Goal: Use online tool/utility: Utilize a website feature to perform a specific function

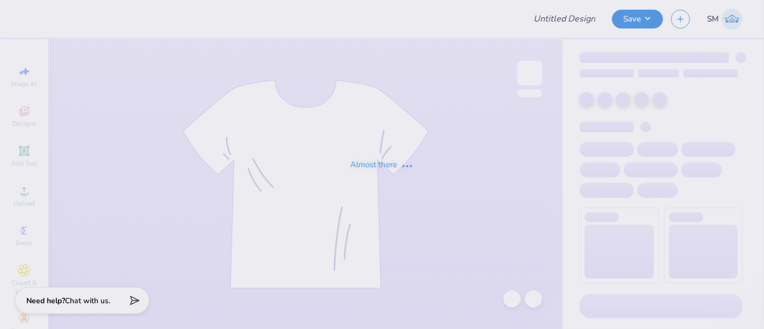
type input "[PERSON_NAME] : [PERSON_NAME]"
type input "24"
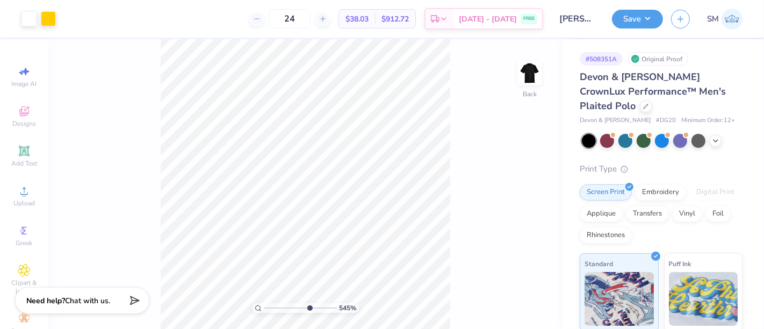
drag, startPoint x: 265, startPoint y: 307, endPoint x: 308, endPoint y: 296, distance: 44.3
click at [308, 303] on input "range" at bounding box center [300, 308] width 73 height 10
click at [26, 142] on div "Add Text" at bounding box center [24, 156] width 38 height 32
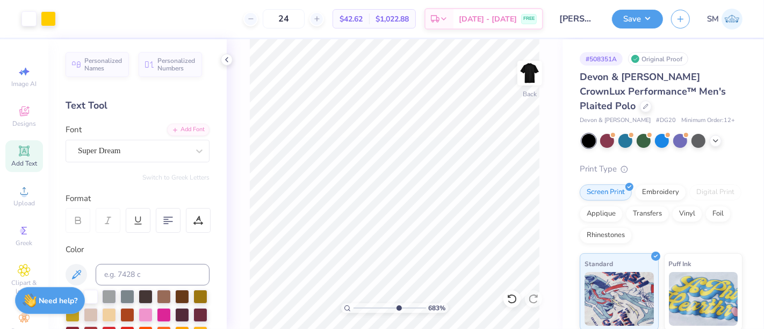
click at [20, 151] on icon at bounding box center [24, 151] width 8 height 8
drag, startPoint x: 385, startPoint y: 309, endPoint x: 349, endPoint y: 306, distance: 36.1
type input "1"
click at [353, 306] on input "range" at bounding box center [389, 308] width 73 height 10
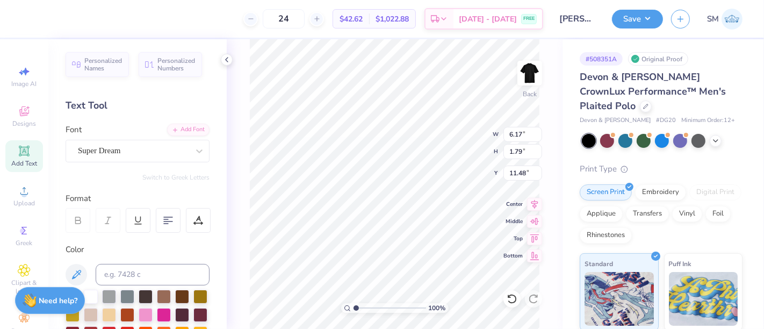
type textarea "®"
click at [134, 269] on input at bounding box center [153, 274] width 114 height 21
type input "116"
click at [120, 153] on div "Super Dream" at bounding box center [133, 150] width 113 height 17
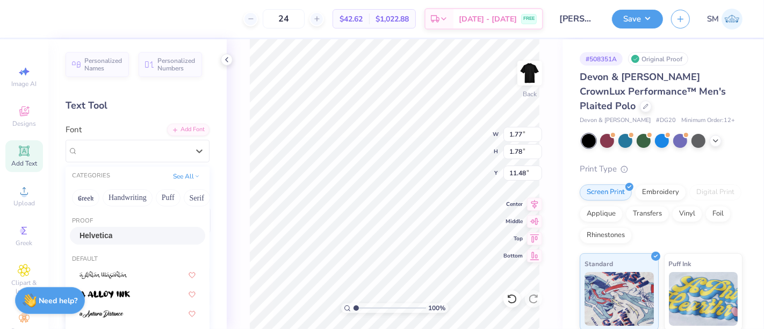
click at [115, 237] on div "Helvetica" at bounding box center [137, 235] width 116 height 11
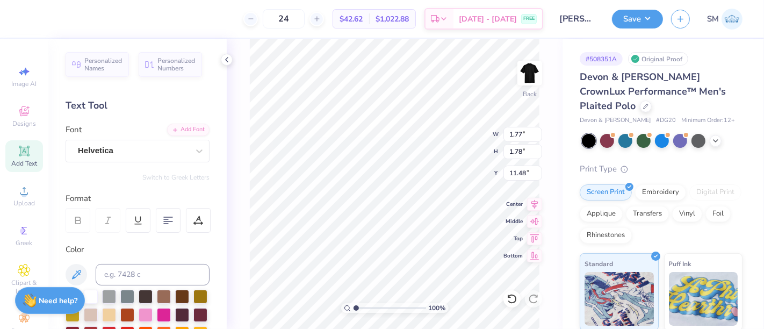
type input "1.83"
type input "11.46"
type input "0.65"
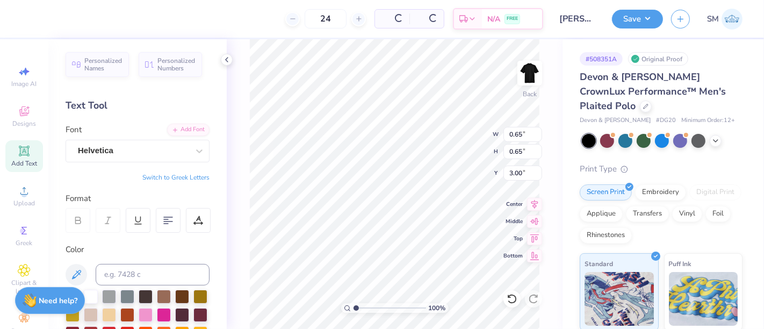
type input "3.00"
drag, startPoint x: 358, startPoint y: 306, endPoint x: 364, endPoint y: 304, distance: 6.3
type input "2.08"
click at [364, 305] on input "range" at bounding box center [389, 308] width 73 height 10
type input "3.18"
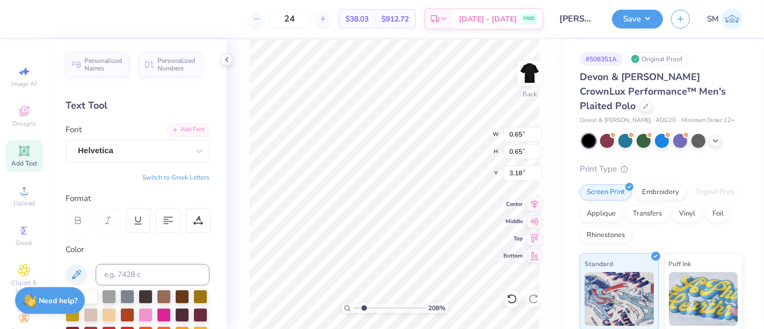
type input "0.37"
type input "3.46"
type input "0.23"
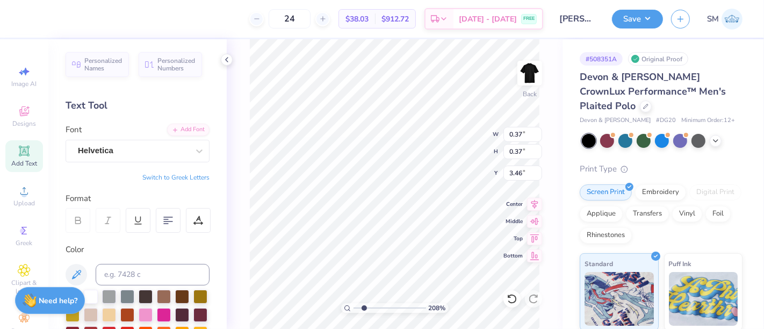
type input "3.60"
drag, startPoint x: 363, startPoint y: 309, endPoint x: 379, endPoint y: 305, distance: 16.5
type input "4.12"
click at [378, 307] on input "range" at bounding box center [389, 308] width 73 height 10
type input "0.16"
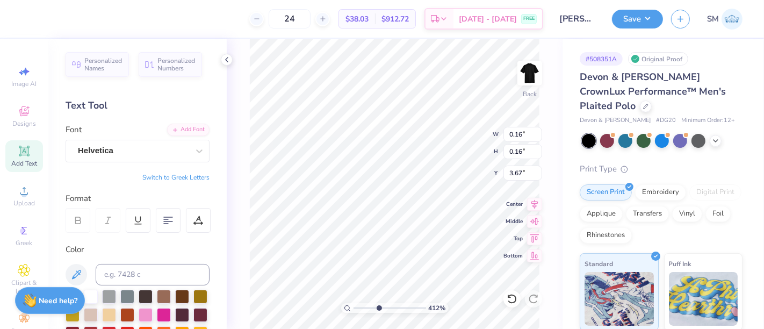
type input "0.16"
type input "3.67"
drag, startPoint x: 375, startPoint y: 307, endPoint x: 368, endPoint y: 309, distance: 6.6
type input "2.9"
click at [370, 309] on input "range" at bounding box center [389, 308] width 73 height 10
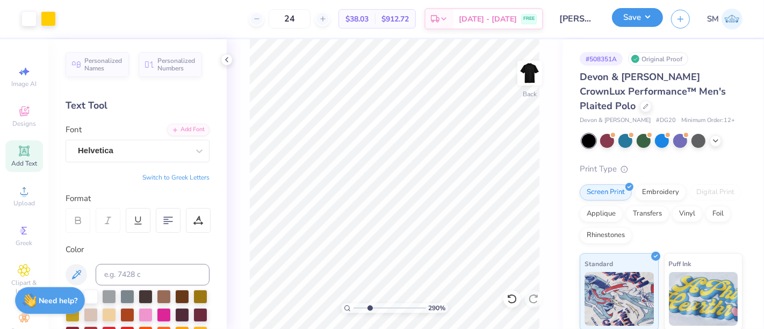
click at [644, 17] on button "Save" at bounding box center [637, 17] width 51 height 19
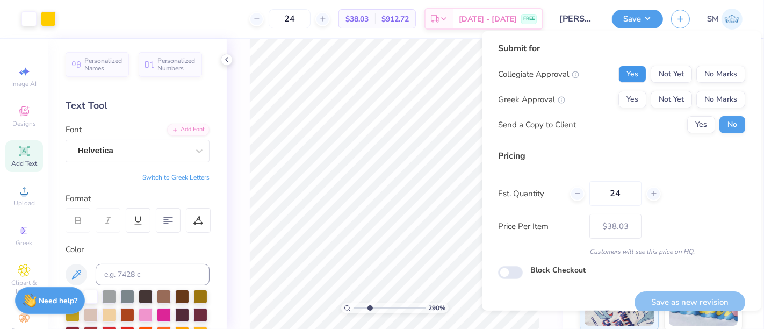
click at [618, 71] on button "Yes" at bounding box center [632, 74] width 28 height 17
drag, startPoint x: 706, startPoint y: 100, endPoint x: 684, endPoint y: 137, distance: 43.1
click at [705, 100] on button "No Marks" at bounding box center [720, 99] width 49 height 17
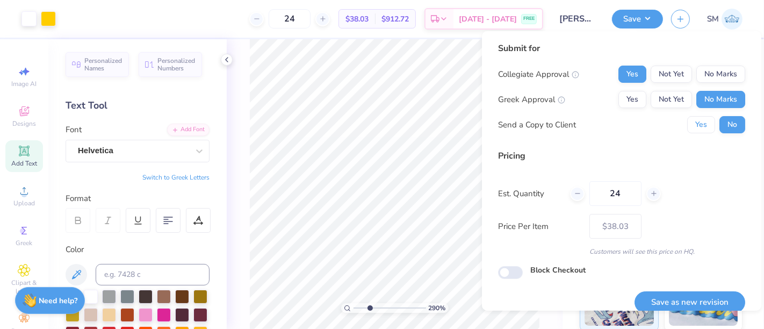
drag, startPoint x: 693, startPoint y: 128, endPoint x: 697, endPoint y: 192, distance: 64.1
click at [692, 129] on button "Yes" at bounding box center [701, 124] width 28 height 17
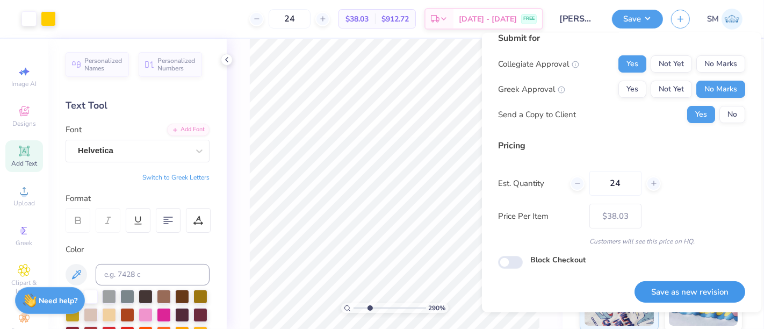
click at [690, 286] on button "Save as new revision" at bounding box center [689, 292] width 111 height 22
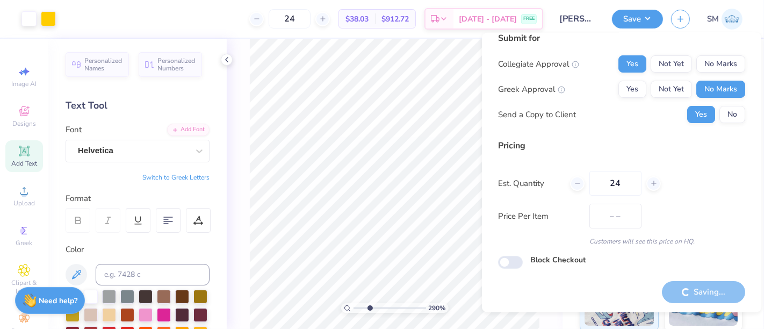
type input "$38.03"
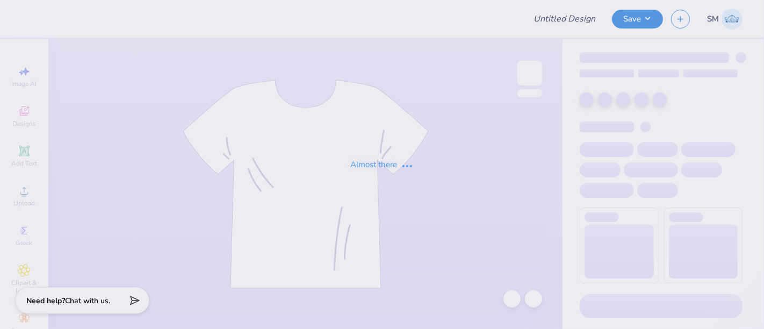
type input "[PERSON_NAME] : [PERSON_NAME]"
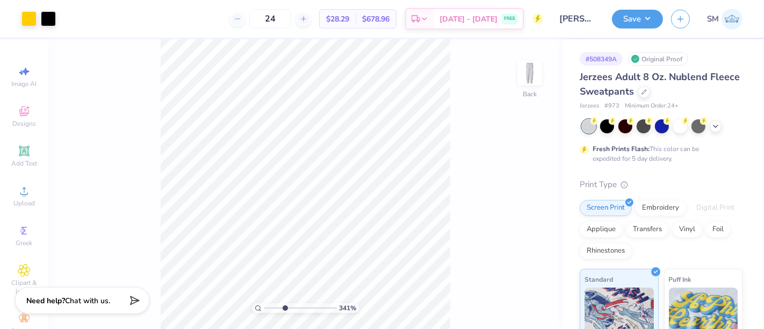
drag, startPoint x: 266, startPoint y: 309, endPoint x: 284, endPoint y: 307, distance: 17.9
click at [284, 307] on input "range" at bounding box center [300, 308] width 73 height 10
drag, startPoint x: 284, startPoint y: 308, endPoint x: 307, endPoint y: 306, distance: 23.7
type input "6.66"
click at [307, 306] on input "range" at bounding box center [300, 308] width 73 height 10
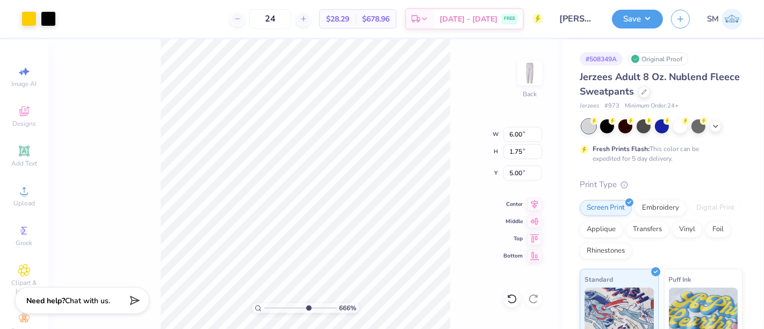
type input "5.01"
type input "5.02"
type input "5.01"
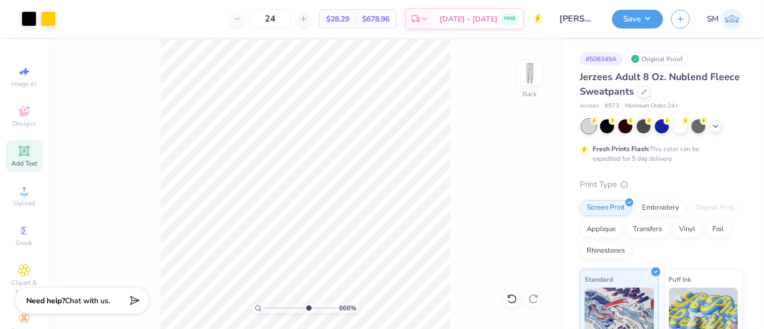
click at [19, 155] on icon at bounding box center [24, 151] width 10 height 10
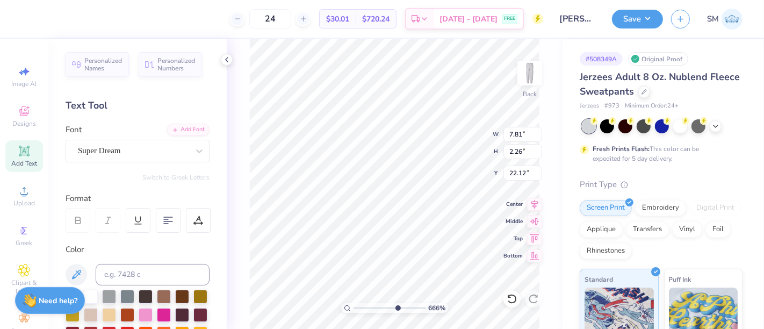
click at [187, 15] on div "24 $30.01 Per Item $720.24 Total Est. Delivery [DATE] - [DATE] FREE" at bounding box center [286, 19] width 513 height 38
click at [106, 147] on div "Super Dream" at bounding box center [133, 150] width 113 height 17
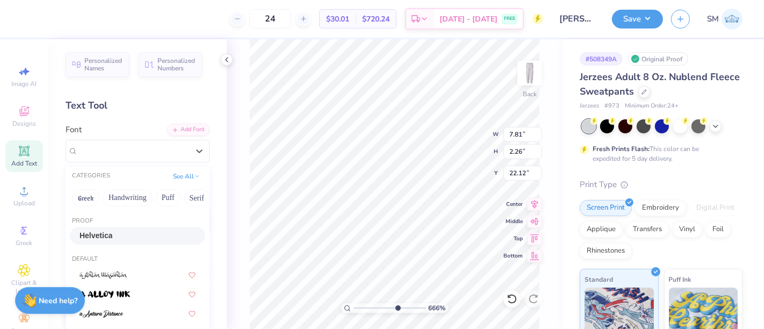
click at [122, 236] on div "Helvetica" at bounding box center [137, 235] width 116 height 11
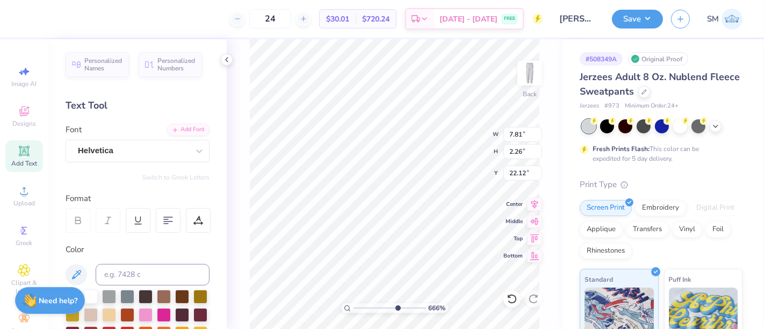
type input "7.70"
type input "2.19"
type input "22.15"
click at [225, 58] on icon at bounding box center [226, 59] width 9 height 9
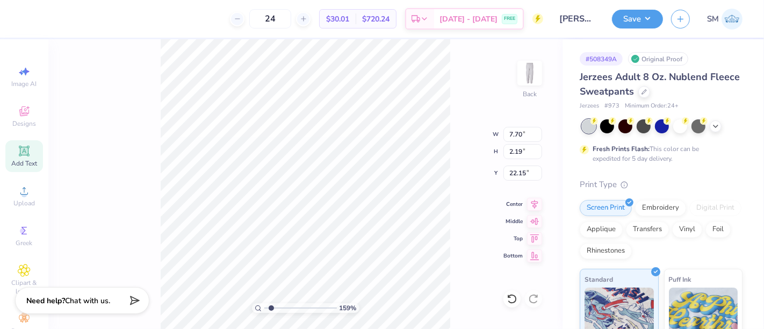
drag, startPoint x: 293, startPoint y: 306, endPoint x: 271, endPoint y: 306, distance: 22.0
type input "1.59"
click at [271, 306] on input "range" at bounding box center [300, 308] width 73 height 10
type textarea "®"
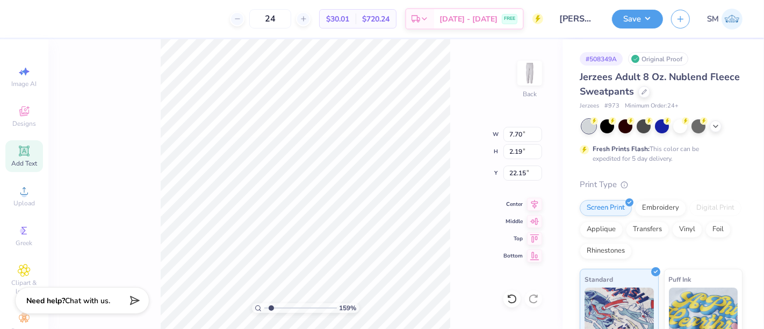
click at [23, 148] on icon at bounding box center [24, 151] width 8 height 8
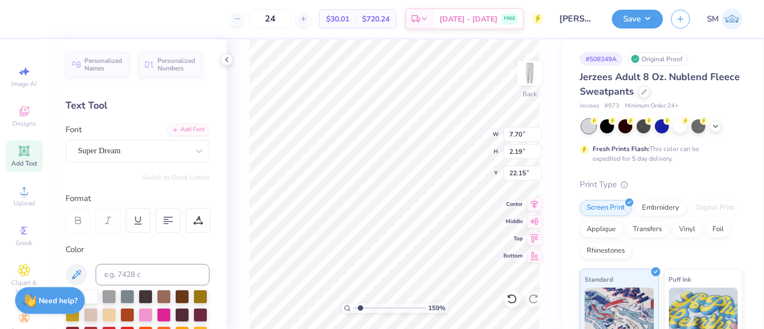
type input "7.81"
type input "2.26"
type input "22.12"
click at [140, 274] on input at bounding box center [153, 274] width 114 height 21
type input "116"
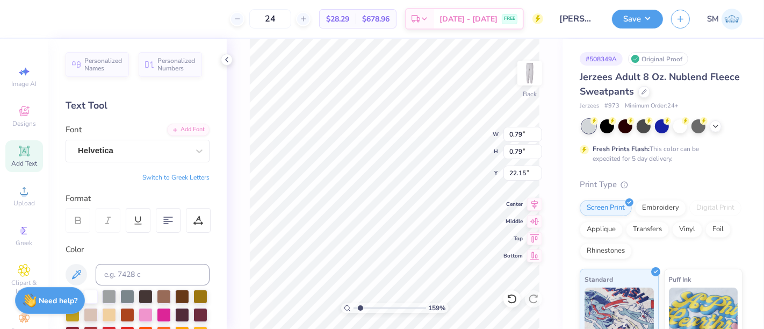
type input "0.79"
type input "5.91"
drag, startPoint x: 359, startPoint y: 308, endPoint x: 391, endPoint y: 305, distance: 32.4
type input "5.94"
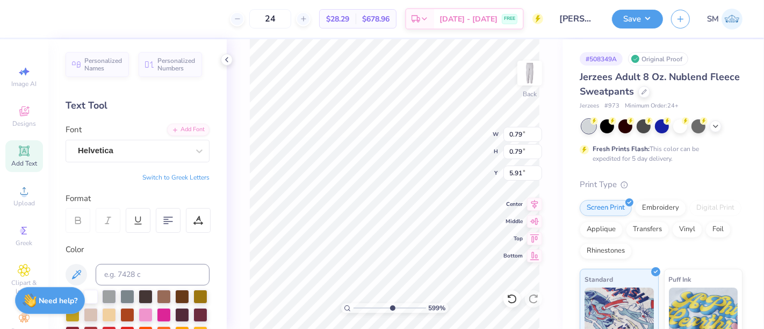
click at [391, 306] on input "range" at bounding box center [389, 308] width 73 height 10
type input "5.55"
type input "0.56"
type input "0.17"
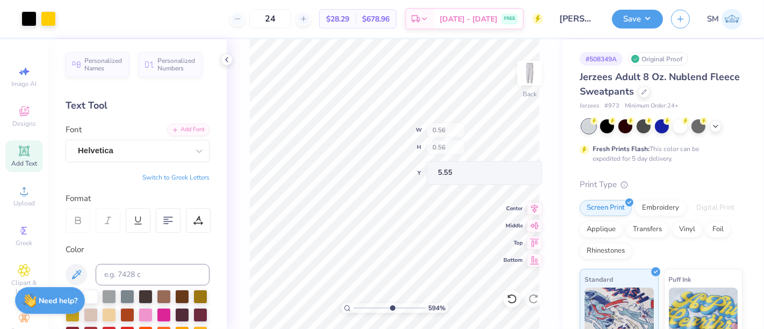
type input "0.17"
type input "5.94"
type input "0.22"
type input "6.04"
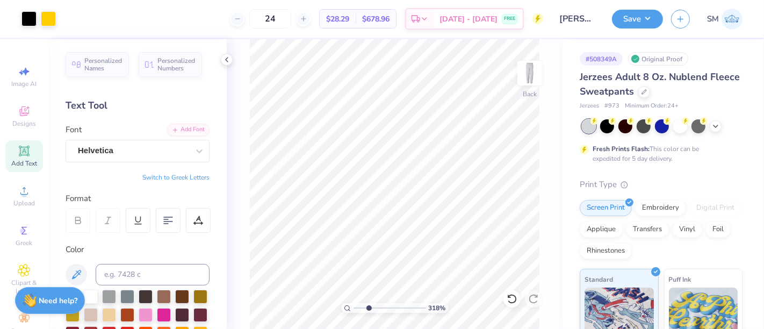
drag, startPoint x: 390, startPoint y: 307, endPoint x: 365, endPoint y: 312, distance: 25.7
type input "2.57"
click at [367, 312] on input "range" at bounding box center [389, 308] width 73 height 10
click at [632, 24] on button "Save" at bounding box center [637, 17] width 51 height 19
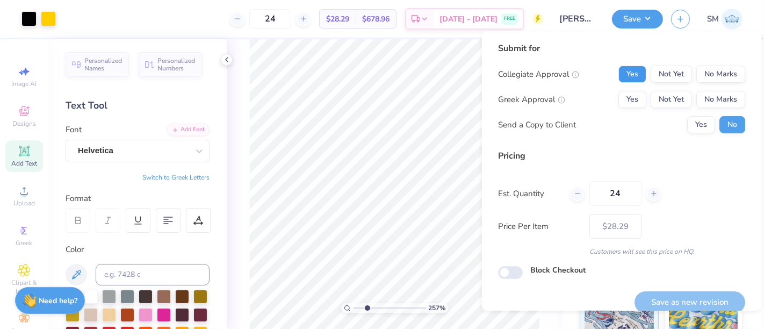
click at [626, 71] on button "Yes" at bounding box center [632, 74] width 28 height 17
drag, startPoint x: 711, startPoint y: 101, endPoint x: 704, endPoint y: 110, distance: 11.4
click at [709, 102] on button "No Marks" at bounding box center [720, 99] width 49 height 17
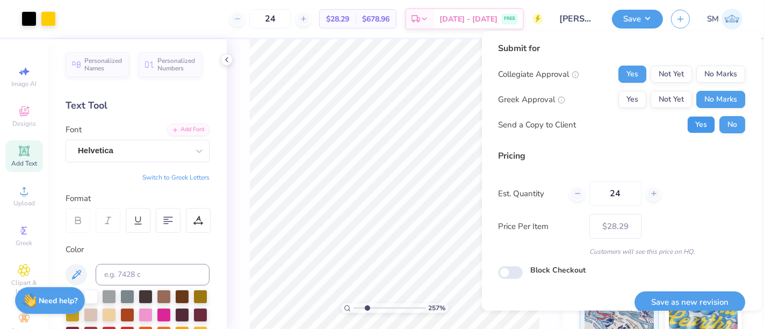
click at [693, 125] on button "Yes" at bounding box center [701, 124] width 28 height 17
drag, startPoint x: 703, startPoint y: 292, endPoint x: 708, endPoint y: 296, distance: 6.9
click at [703, 294] on button "Save as new revision" at bounding box center [689, 302] width 111 height 22
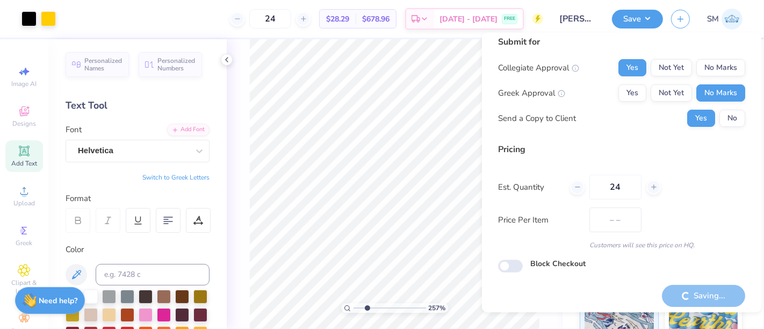
type input "$28.29"
